Goal: Transaction & Acquisition: Purchase product/service

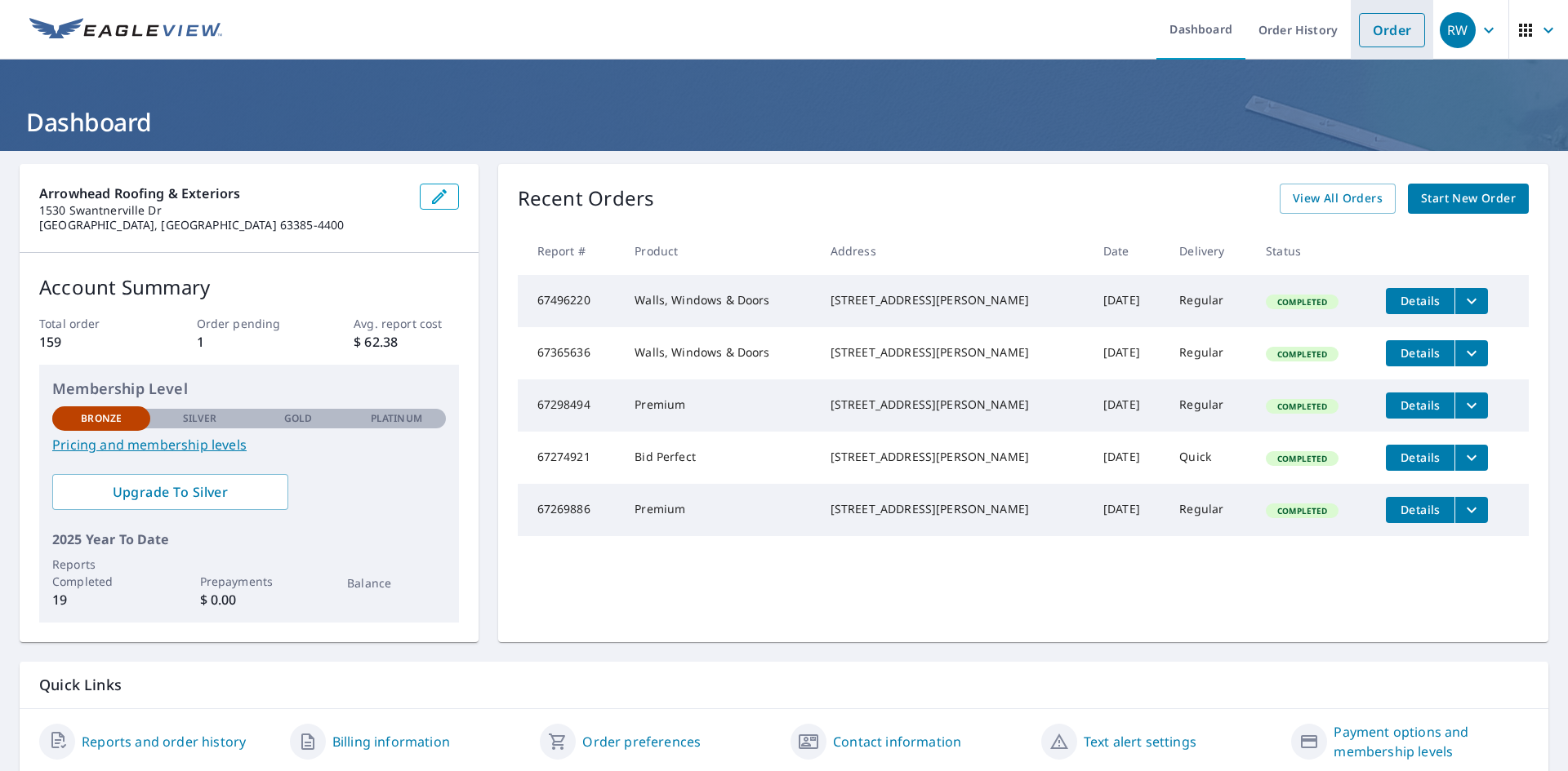
click at [1387, 27] on link "Order" at bounding box center [1391, 30] width 66 height 34
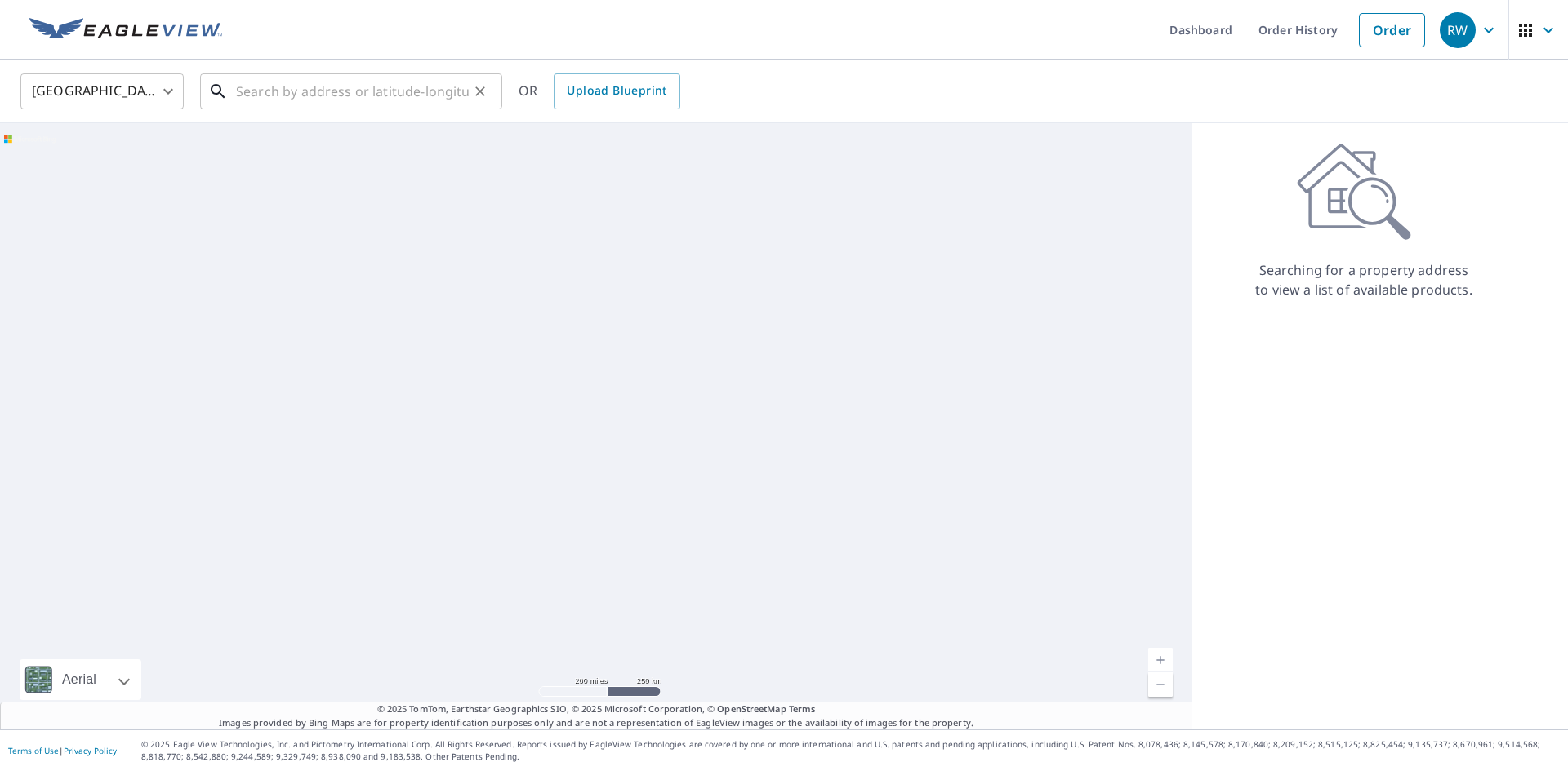
click at [344, 95] on input "text" at bounding box center [353, 92] width 233 height 46
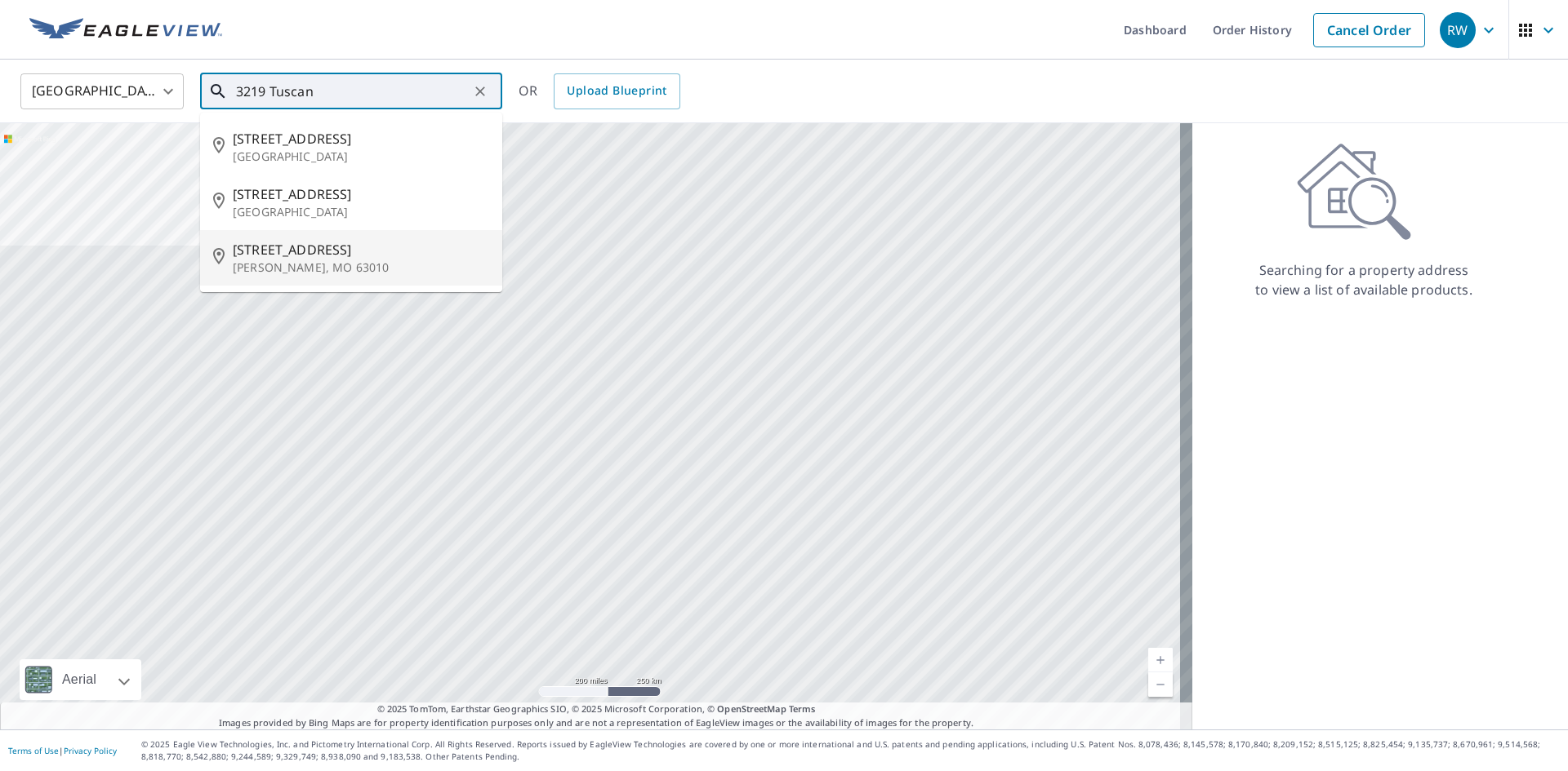
click at [319, 246] on span "[STREET_ADDRESS]" at bounding box center [360, 249] width 256 height 19
type input "[STREET_ADDRESS]"
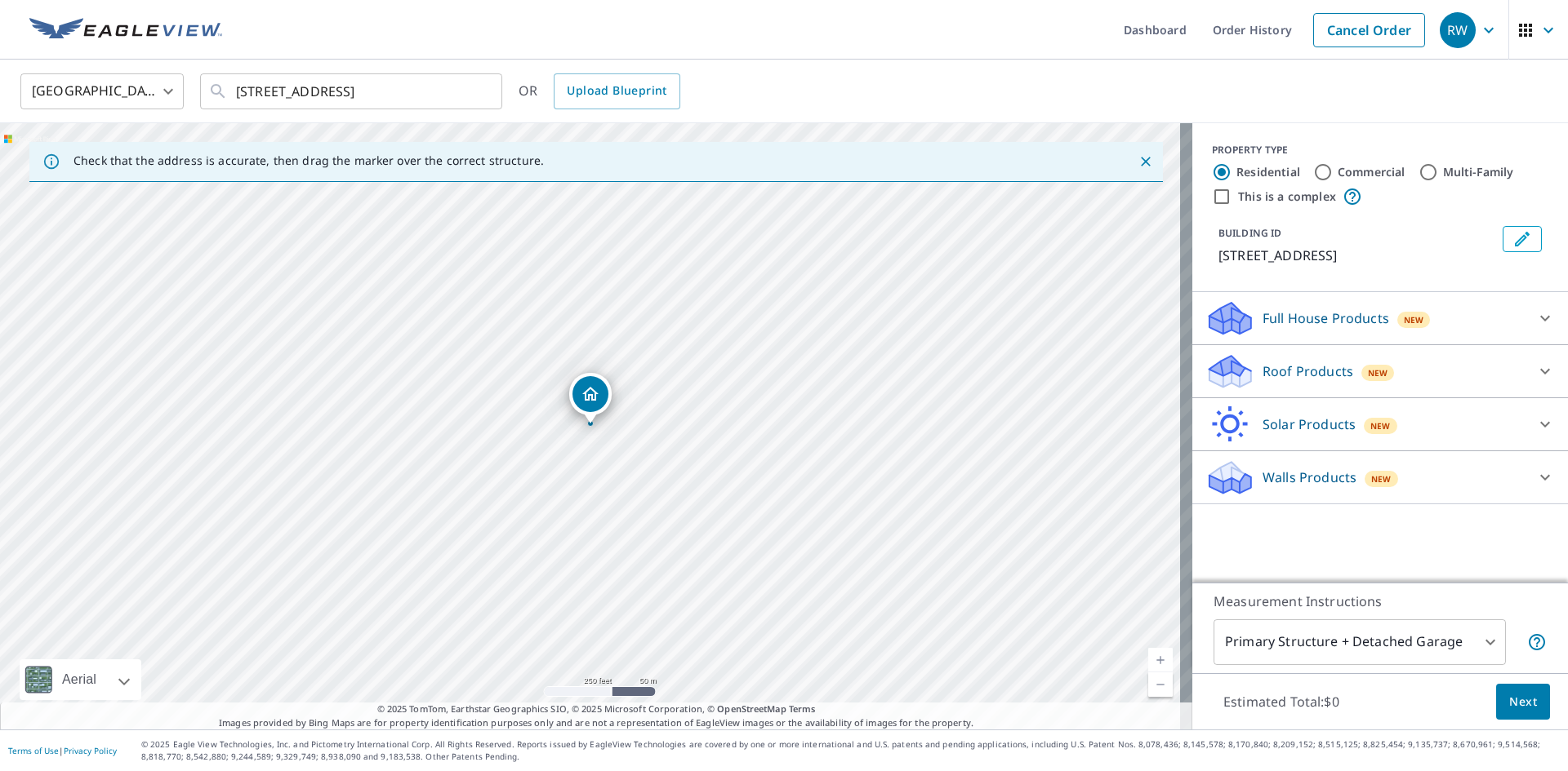
click at [1292, 487] on p "Walls Products" at bounding box center [1309, 478] width 94 height 19
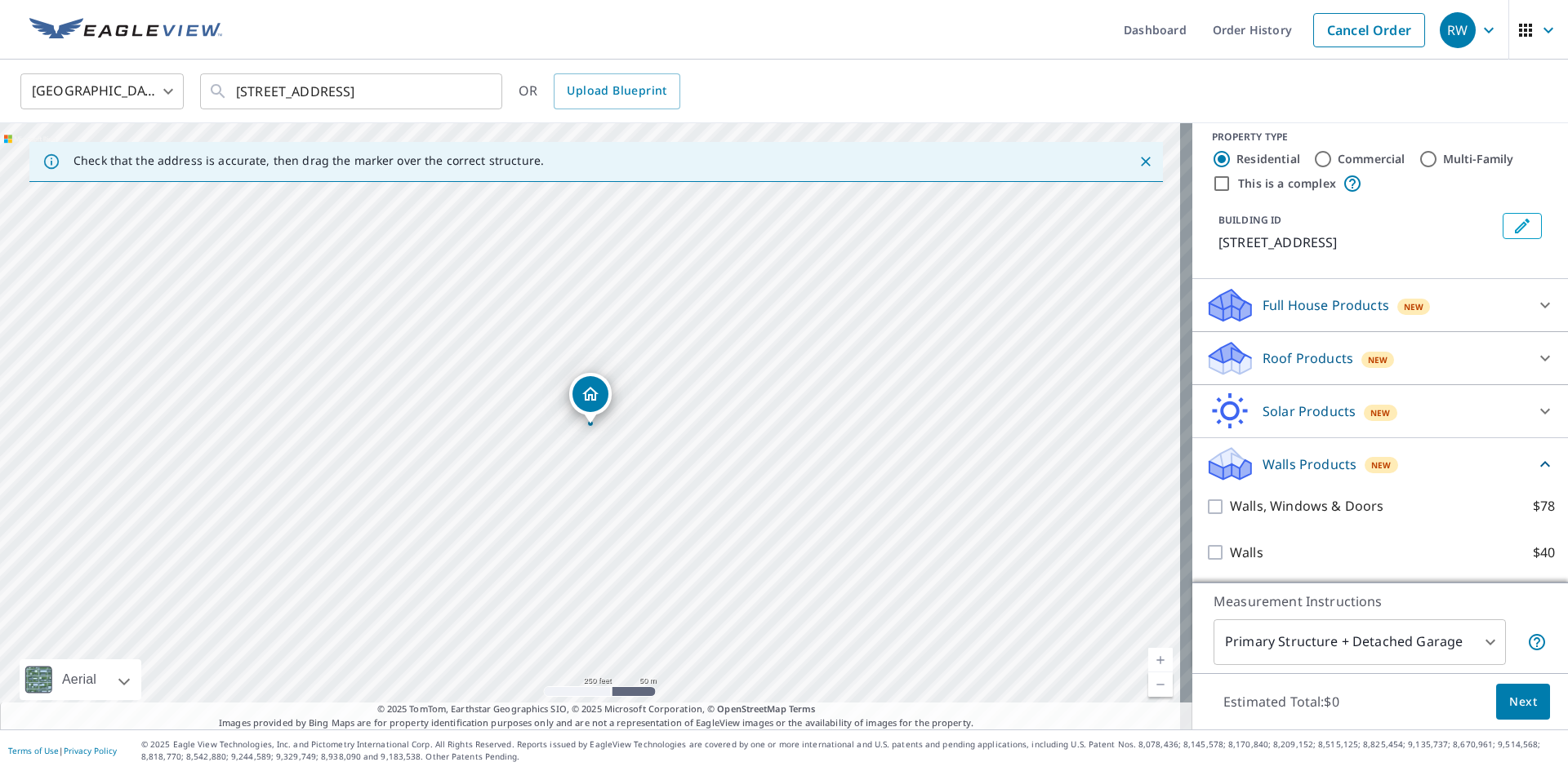
scroll to position [33, 0]
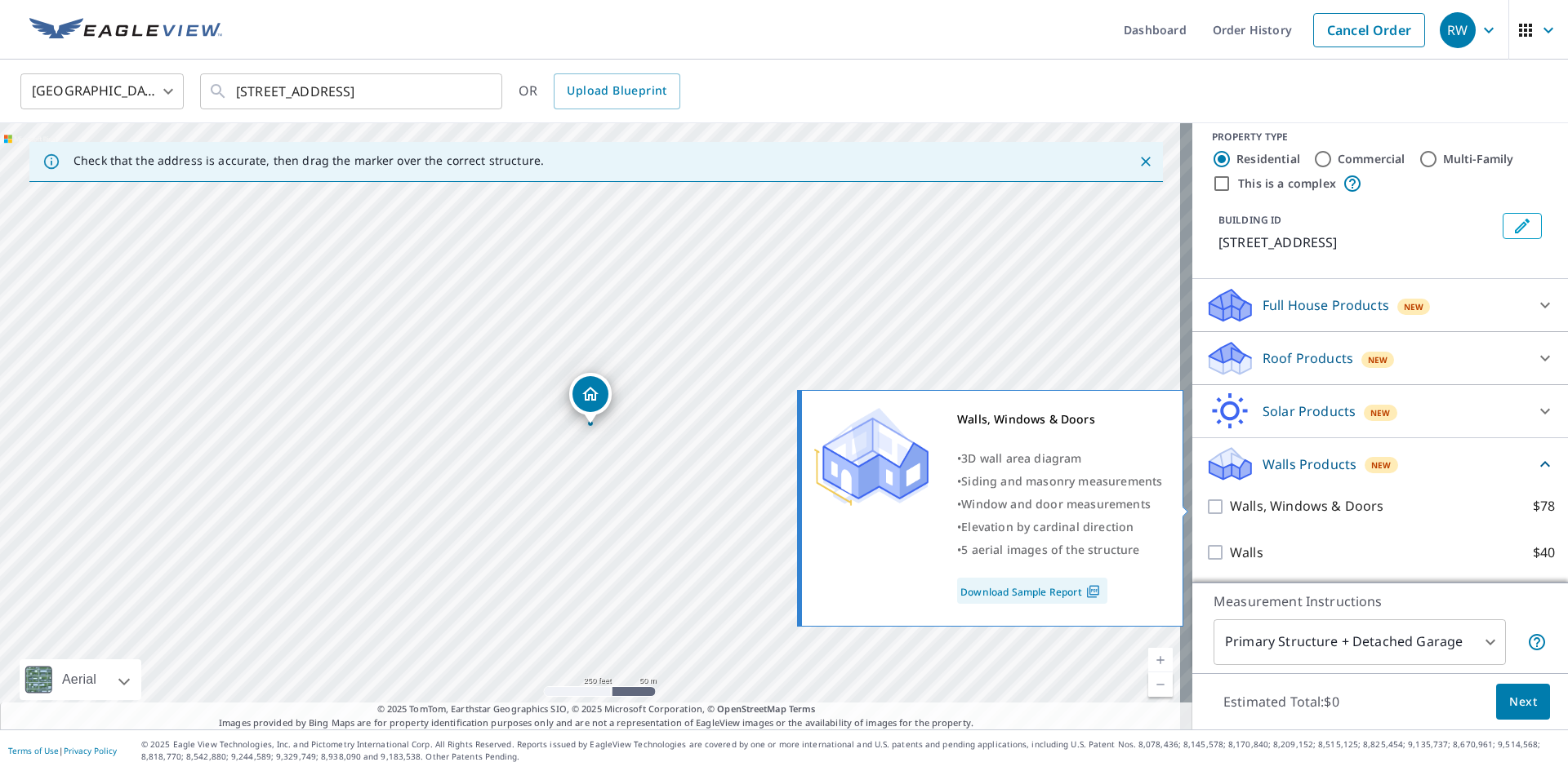
click at [1270, 509] on p "Walls, Windows & Doors" at bounding box center [1306, 506] width 153 height 20
click at [1230, 509] on input "Walls, Windows & Doors $78" at bounding box center [1217, 507] width 25 height 19
checkbox input "true"
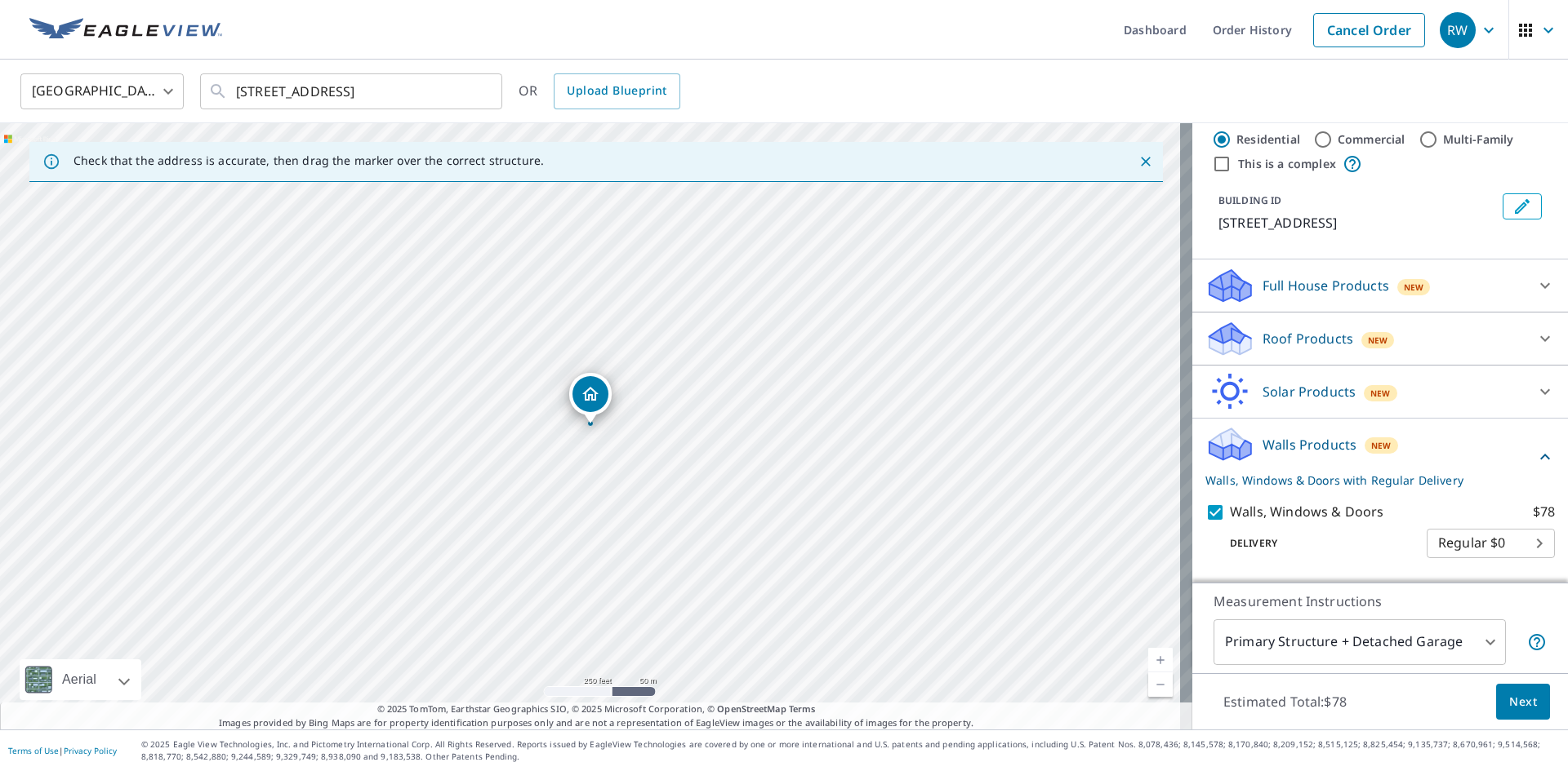
click at [1511, 704] on span "Next" at bounding box center [1522, 702] width 27 height 20
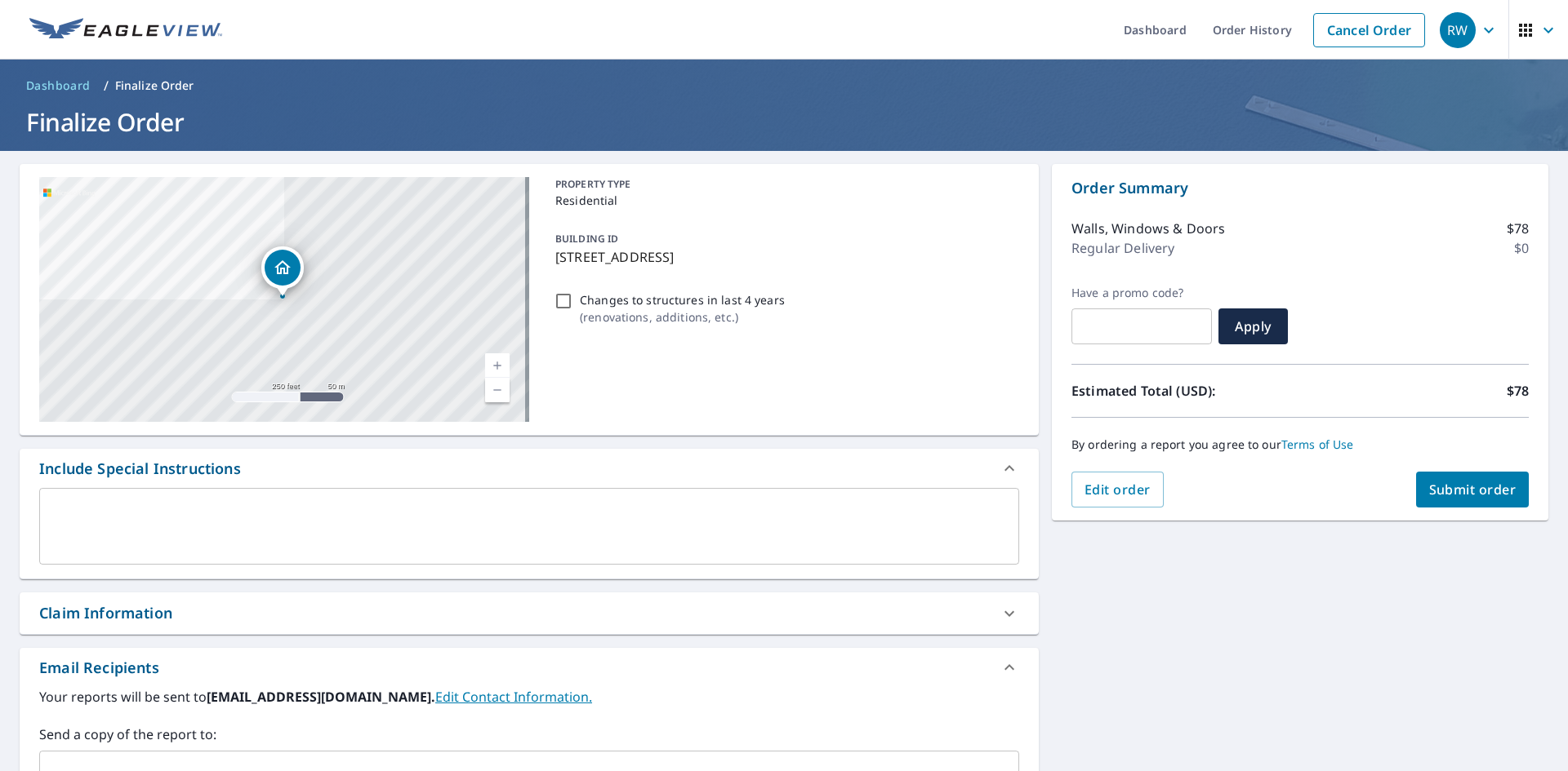
click at [1438, 489] on span "Submit order" at bounding box center [1472, 490] width 87 height 18
